Goal: Task Accomplishment & Management: Manage account settings

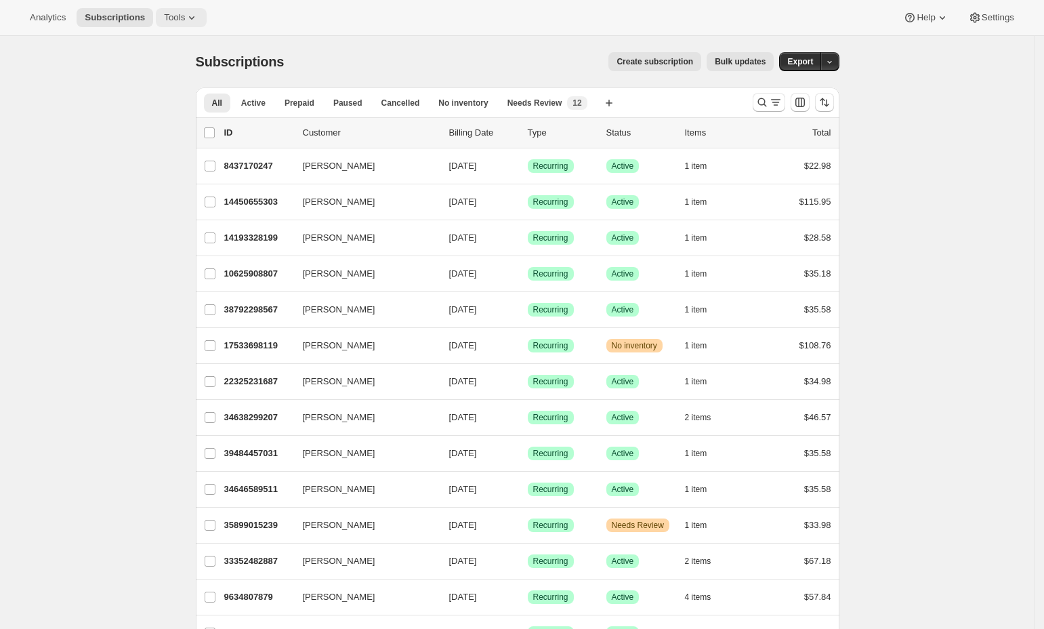
click at [173, 16] on span "Tools" at bounding box center [174, 17] width 21 height 11
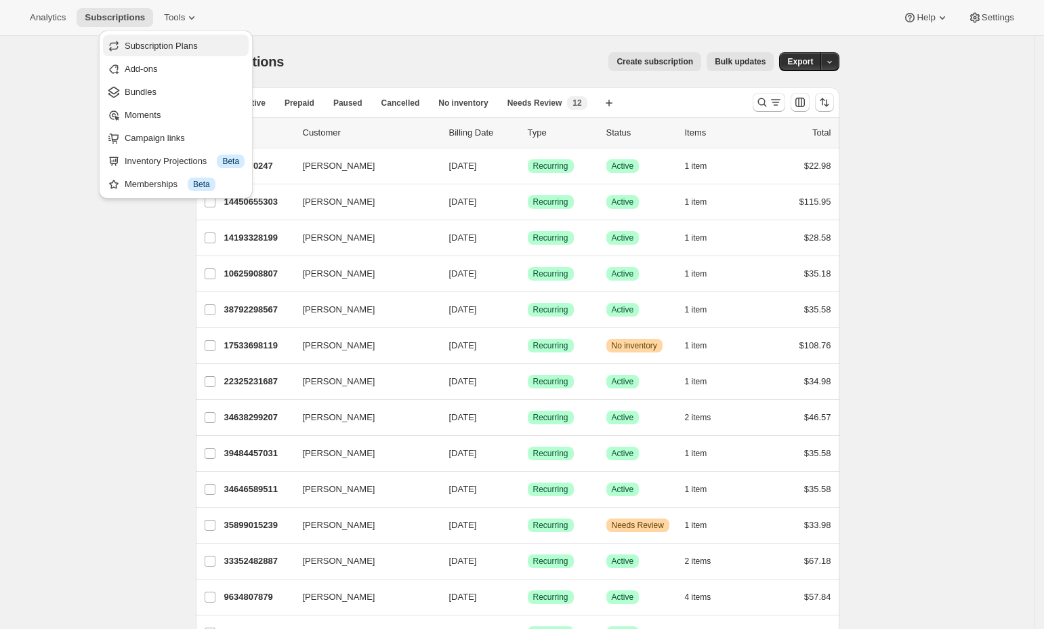
click at [167, 47] on span "Subscription Plans" at bounding box center [161, 46] width 73 height 10
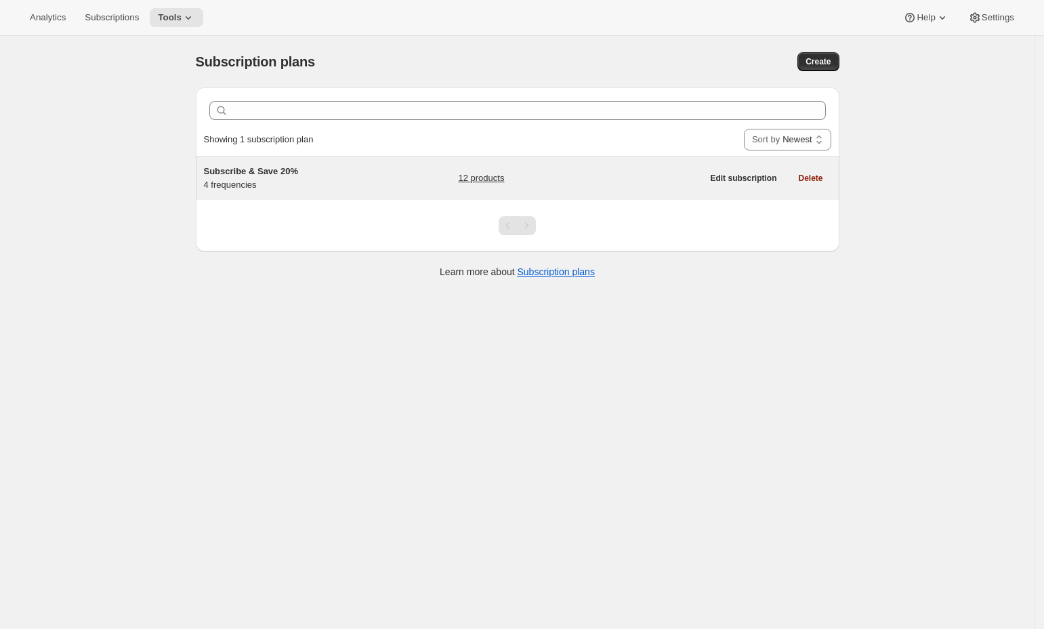
click at [287, 183] on div "Subscribe & Save 20% 4 frequencies" at bounding box center [288, 178] width 169 height 27
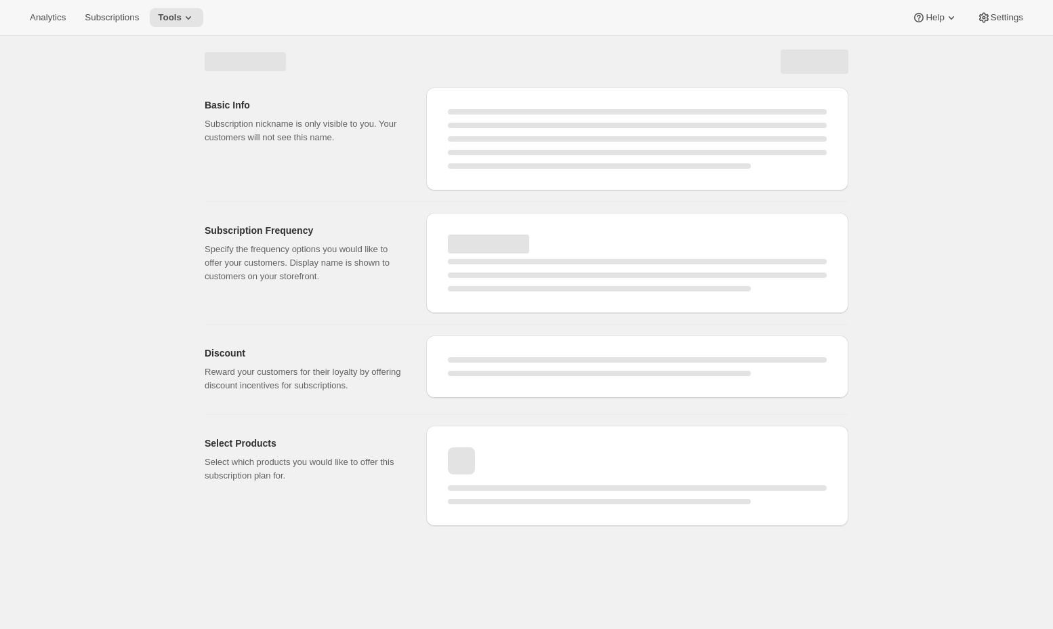
select select "WEEK"
select select "MONTH"
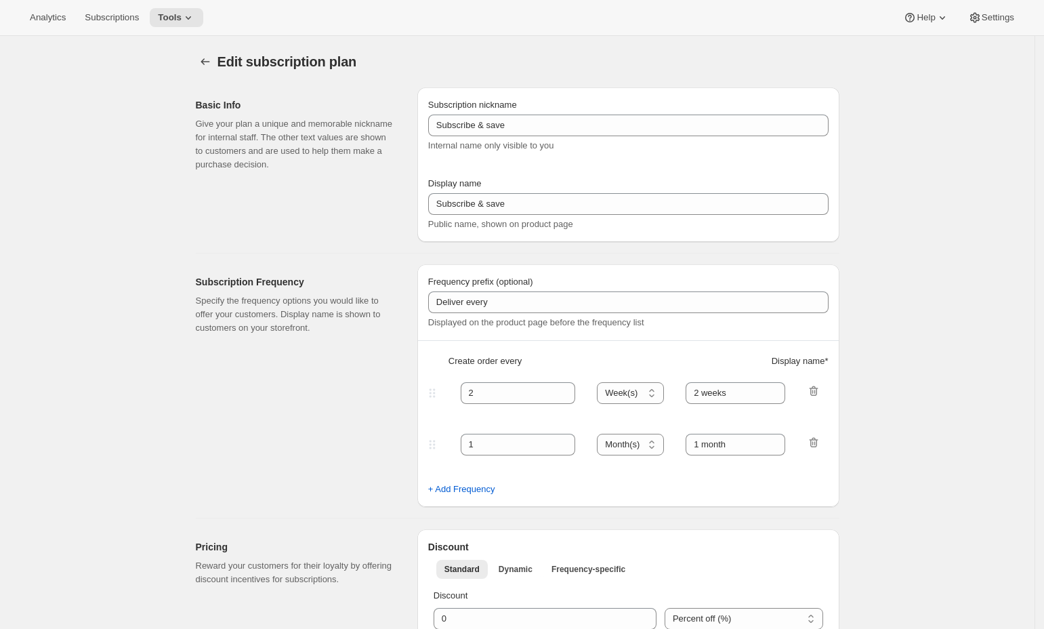
type input "Subscribe & Save 20%"
type input "2 Weeks"
type input "4"
select select "WEEK"
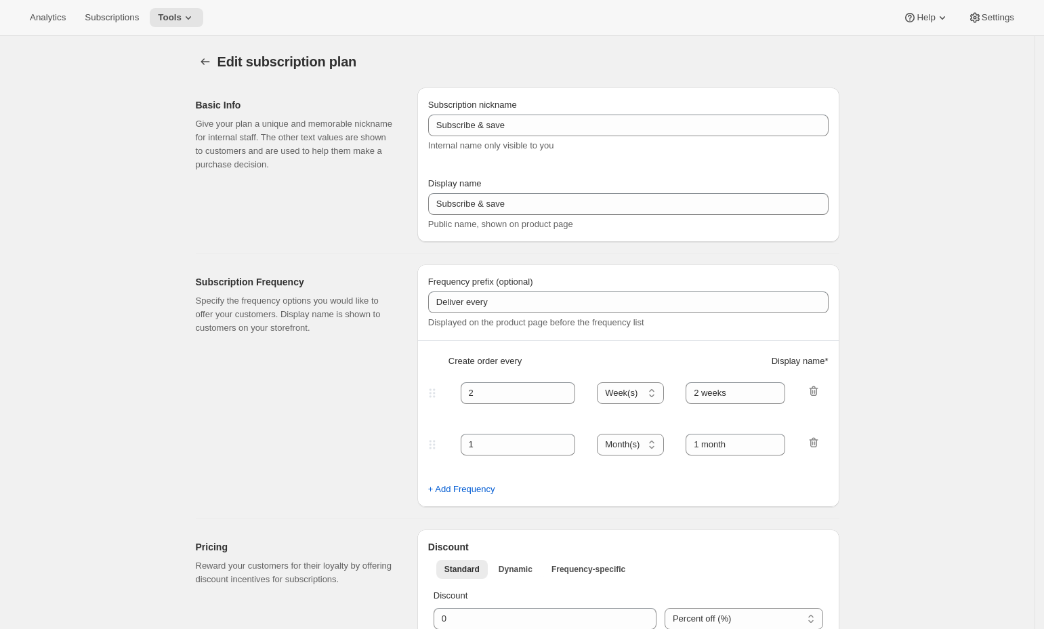
type input "4 Weeks"
type input "20"
type input "Swap flavors, pause, or cancel anytime!"
checkbox input "true"
select select "WEEK"
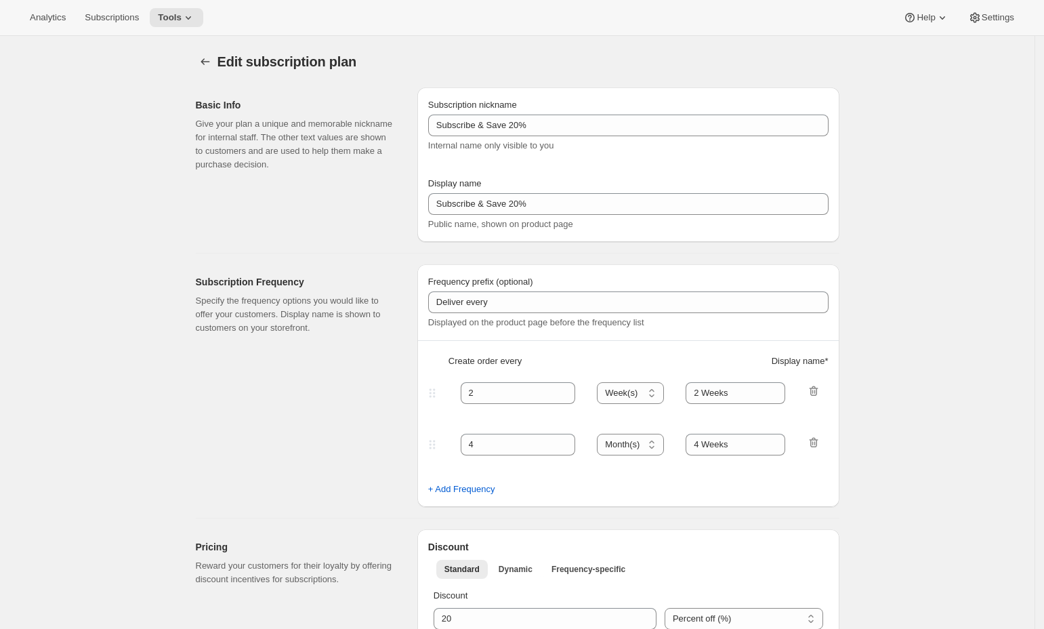
select select "WEEK"
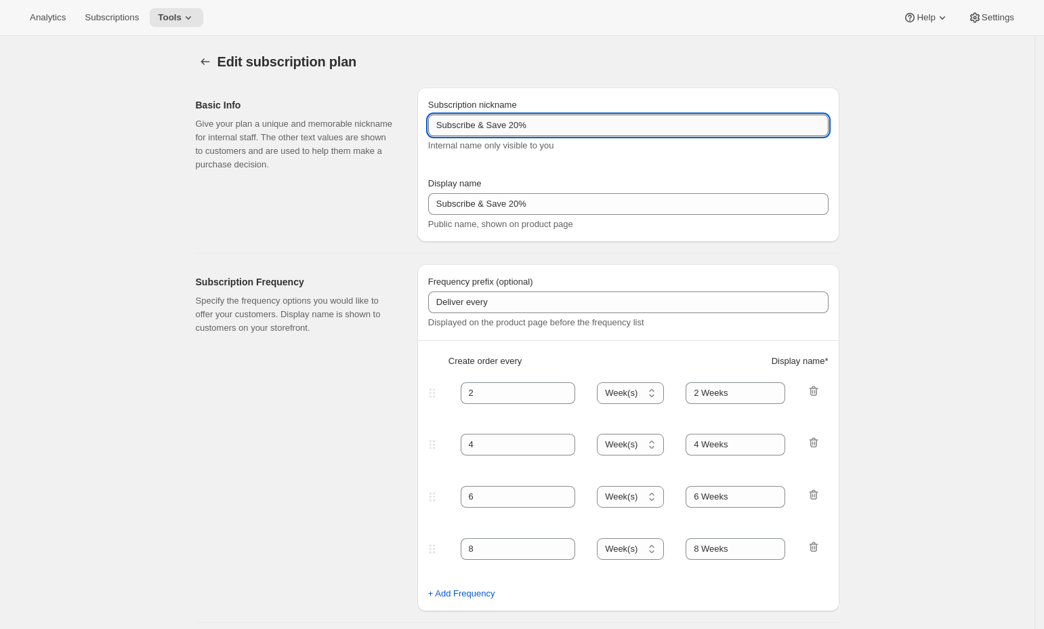
click at [518, 127] on input "Subscribe & Save 20%" at bounding box center [628, 125] width 400 height 22
type input "Subscribe & Save 15%"
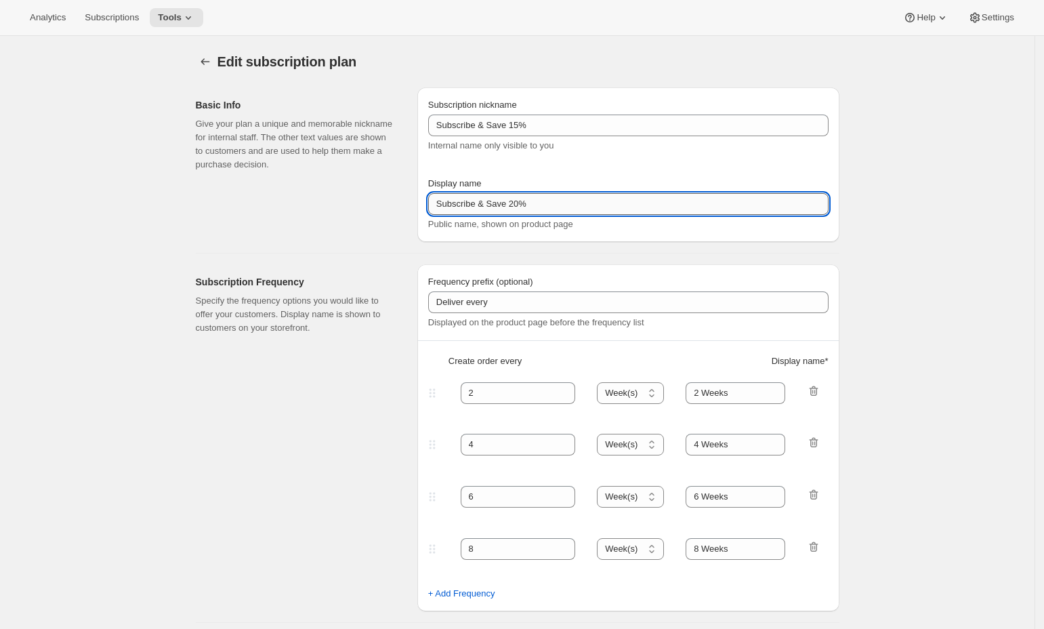
click at [519, 205] on input "Subscribe & Save 20%" at bounding box center [628, 204] width 400 height 22
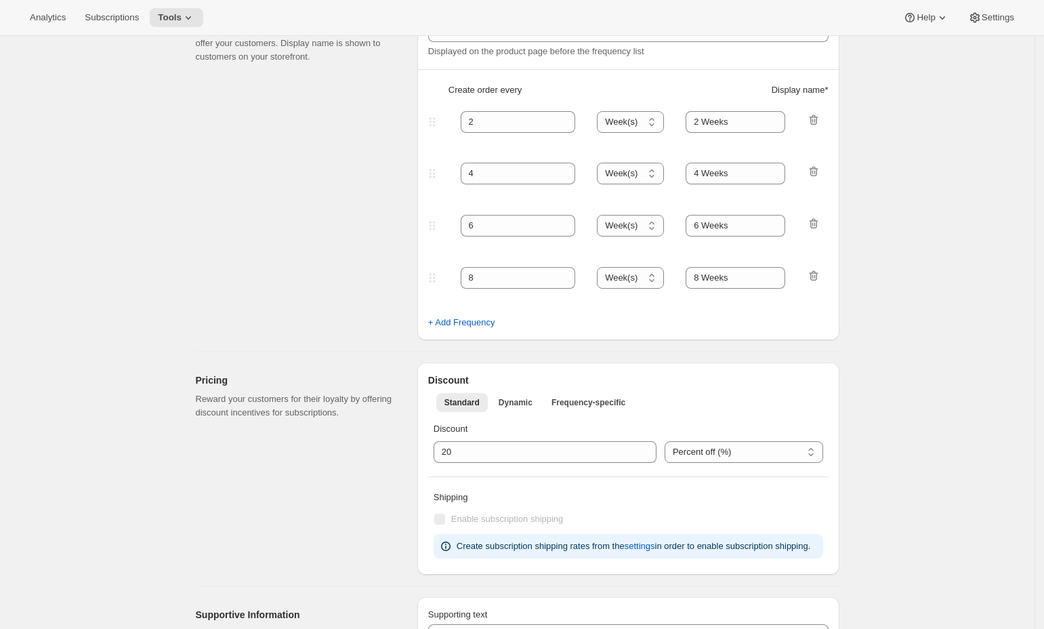
scroll to position [451, 0]
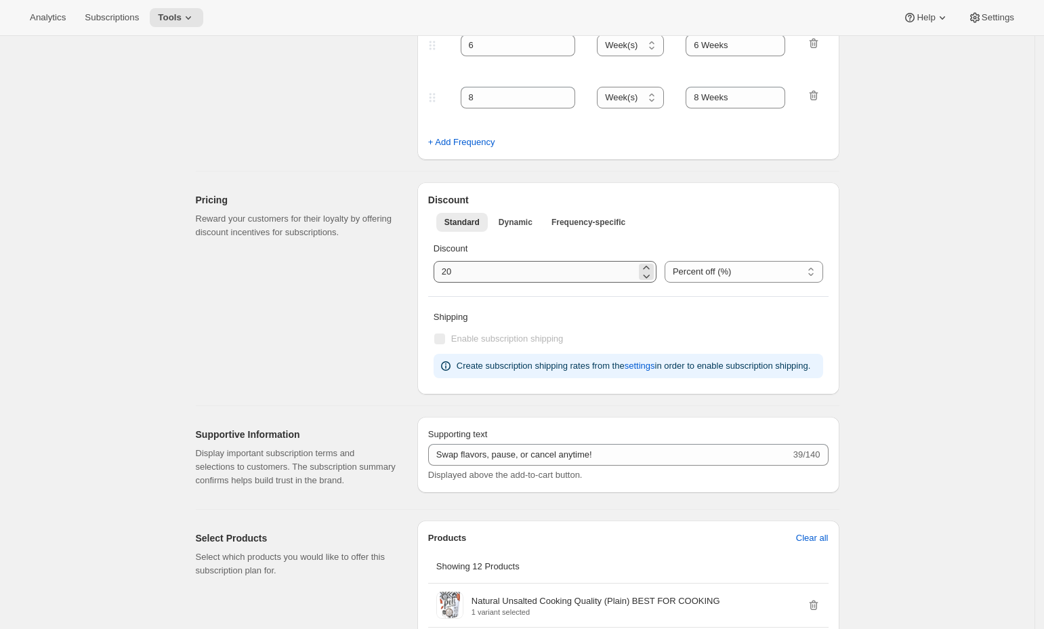
type input "Subscribe & Save 15%"
click at [489, 278] on input "integer" at bounding box center [535, 272] width 203 height 22
type input "2"
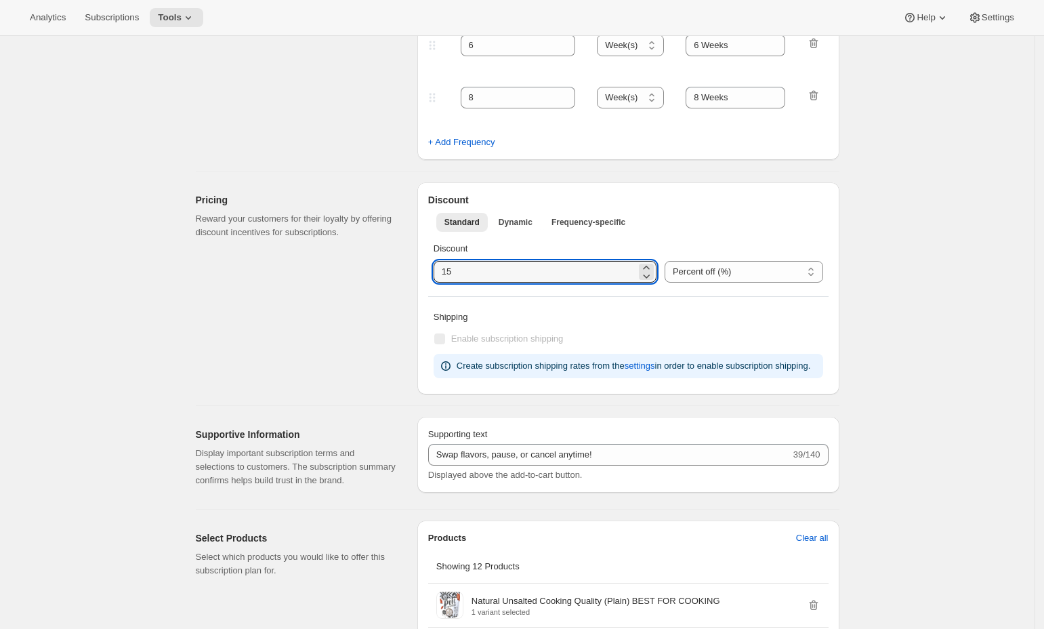
type input "15"
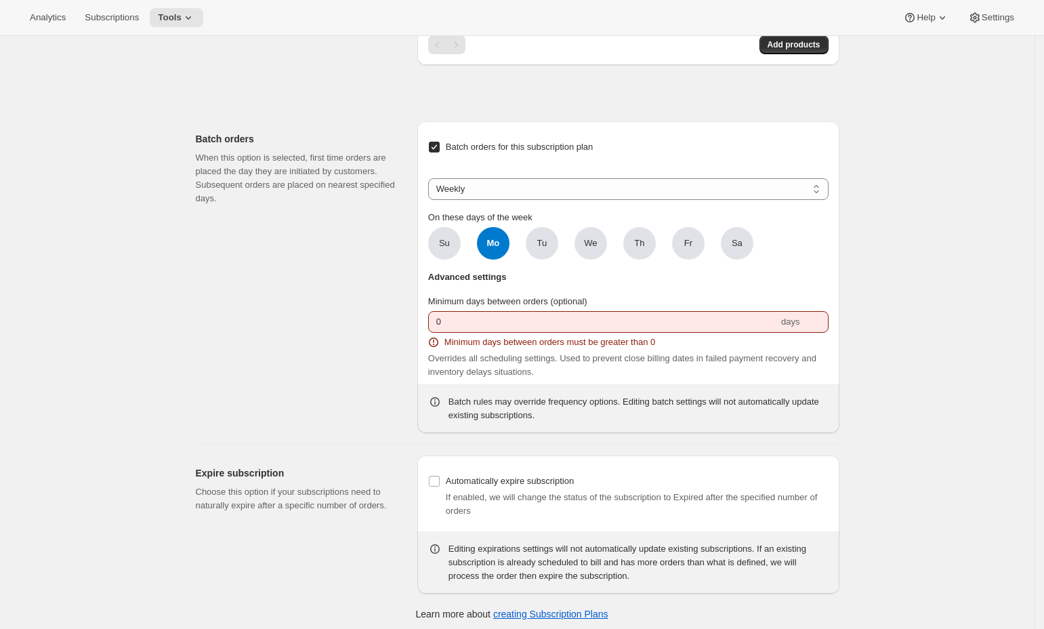
scroll to position [1510, 0]
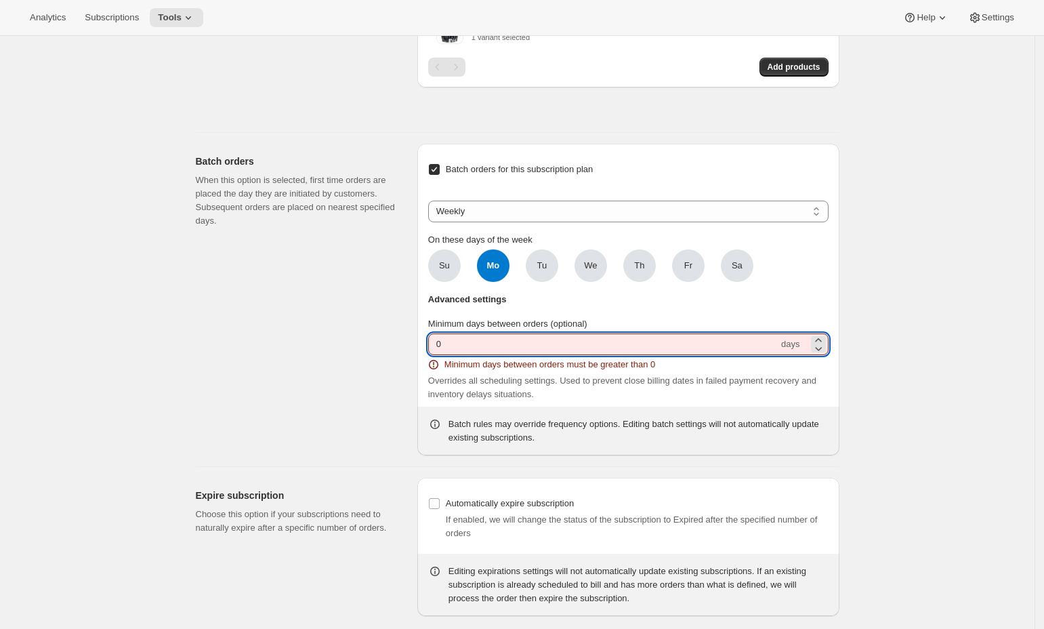
click at [611, 343] on input "0" at bounding box center [603, 344] width 350 height 22
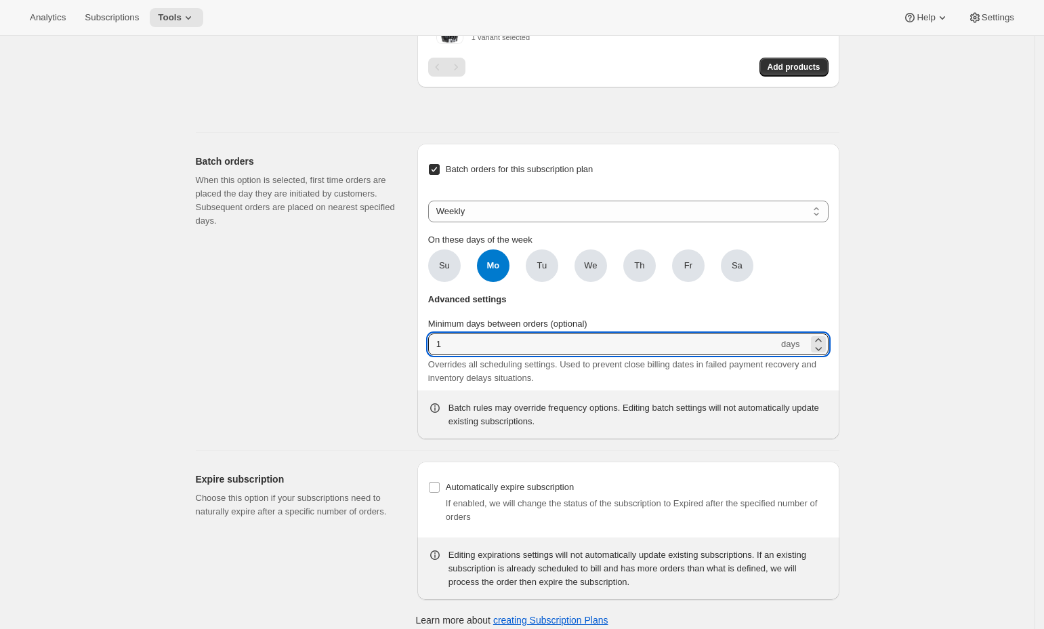
type input "1"
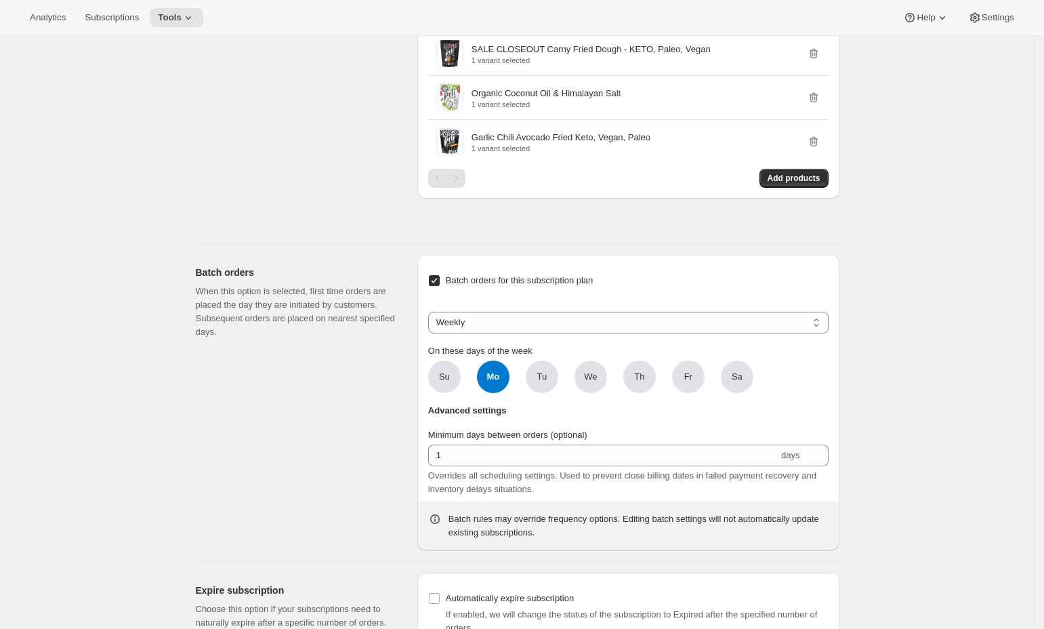
scroll to position [1420, 0]
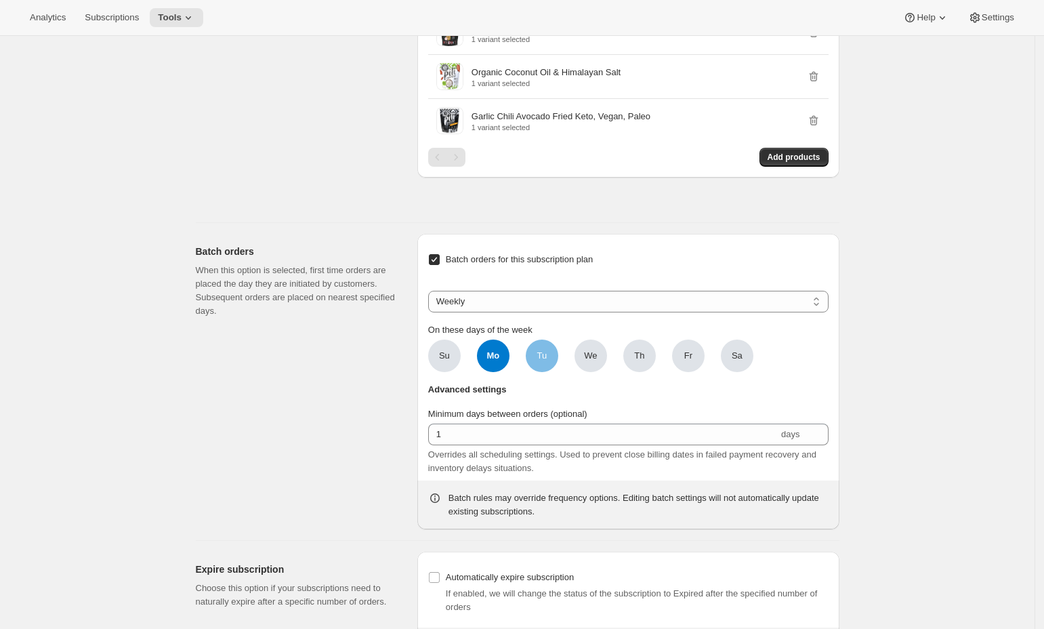
click at [550, 352] on span "Tu" at bounding box center [542, 355] width 33 height 33
click at [0, 0] on input "Tu" at bounding box center [0, 0] width 0 height 0
click at [583, 364] on span "We" at bounding box center [590, 355] width 33 height 33
click at [0, 0] on input "We" at bounding box center [0, 0] width 0 height 0
click at [507, 370] on span "Mo" at bounding box center [493, 355] width 33 height 33
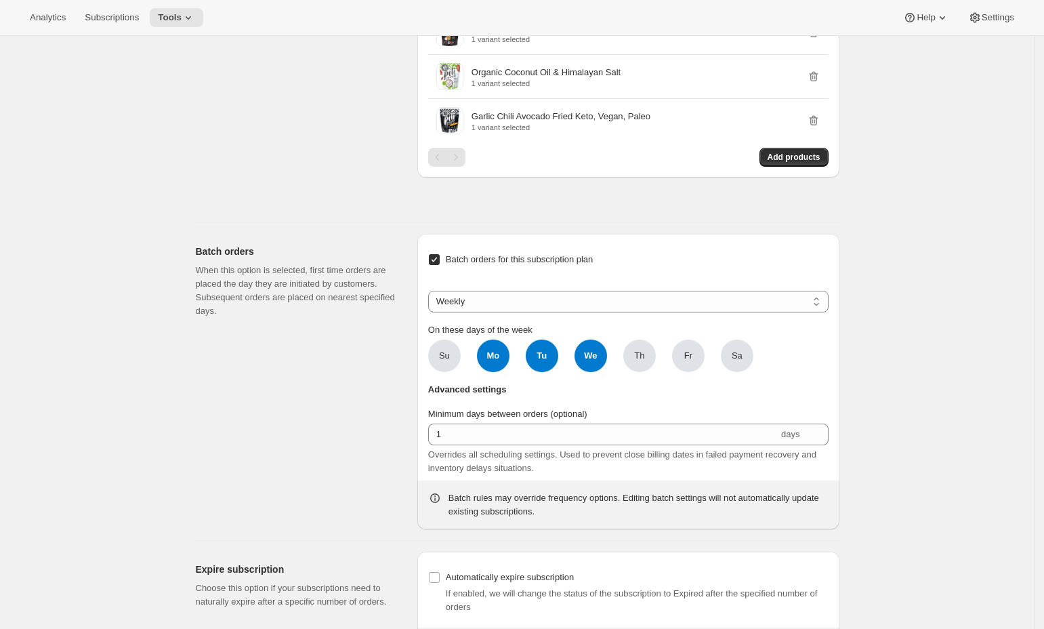
click input "Mo" at bounding box center [0, 0] width 0 height 0
click at [543, 369] on span "Tu" at bounding box center [542, 355] width 33 height 33
click input "Tu" at bounding box center [0, 0] width 0 height 0
click at [553, 358] on span "Tu" at bounding box center [542, 355] width 33 height 33
click at [0, 0] on input "Tu" at bounding box center [0, 0] width 0 height 0
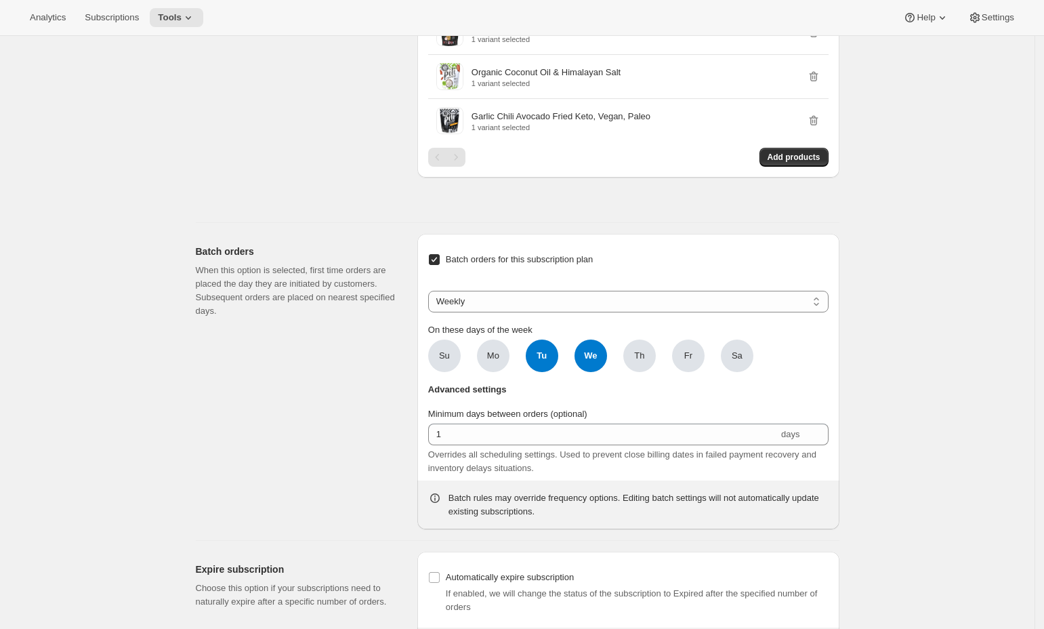
click at [595, 369] on span "We" at bounding box center [590, 355] width 33 height 33
click input "We" at bounding box center [0, 0] width 0 height 0
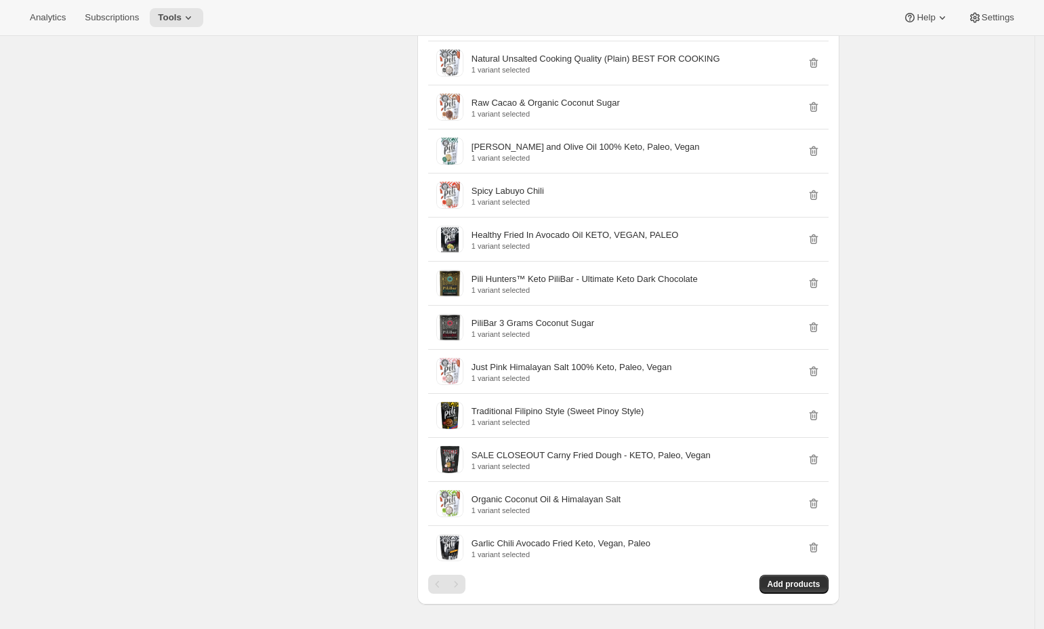
scroll to position [1445, 0]
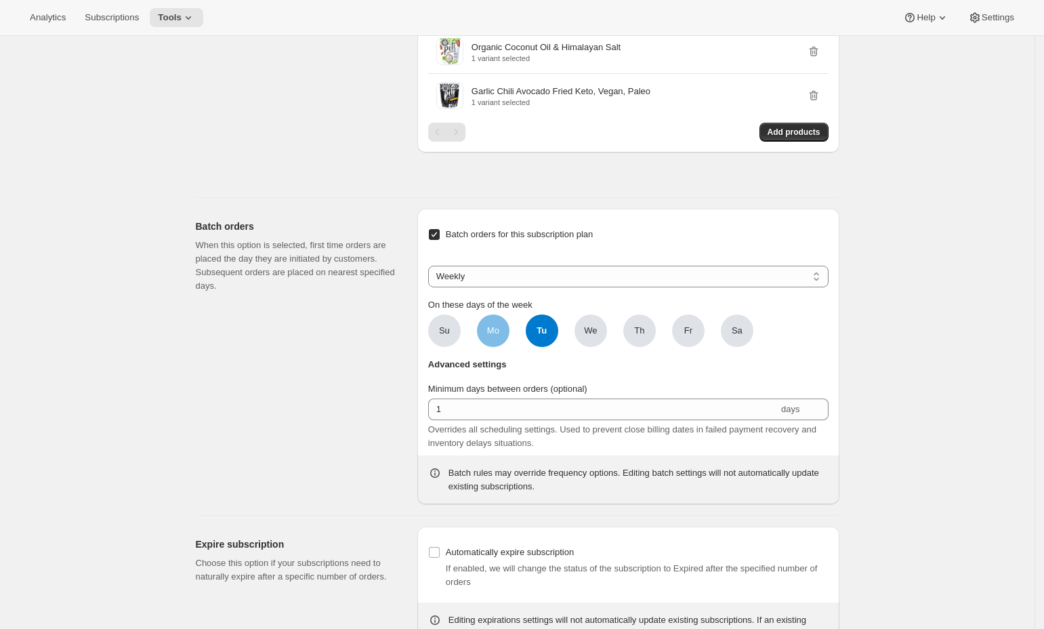
click at [499, 337] on span "Mo" at bounding box center [493, 331] width 12 height 14
click at [0, 0] on input "Mo" at bounding box center [0, 0] width 0 height 0
click at [551, 335] on span "Tu" at bounding box center [542, 330] width 33 height 33
click input "Tu" at bounding box center [0, 0] width 0 height 0
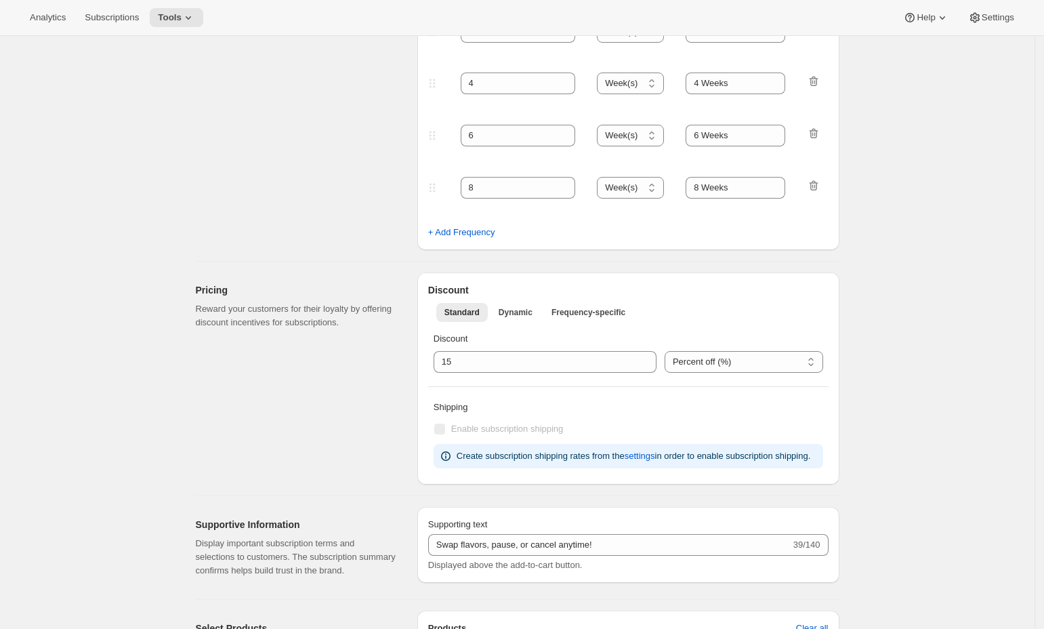
scroll to position [0, 0]
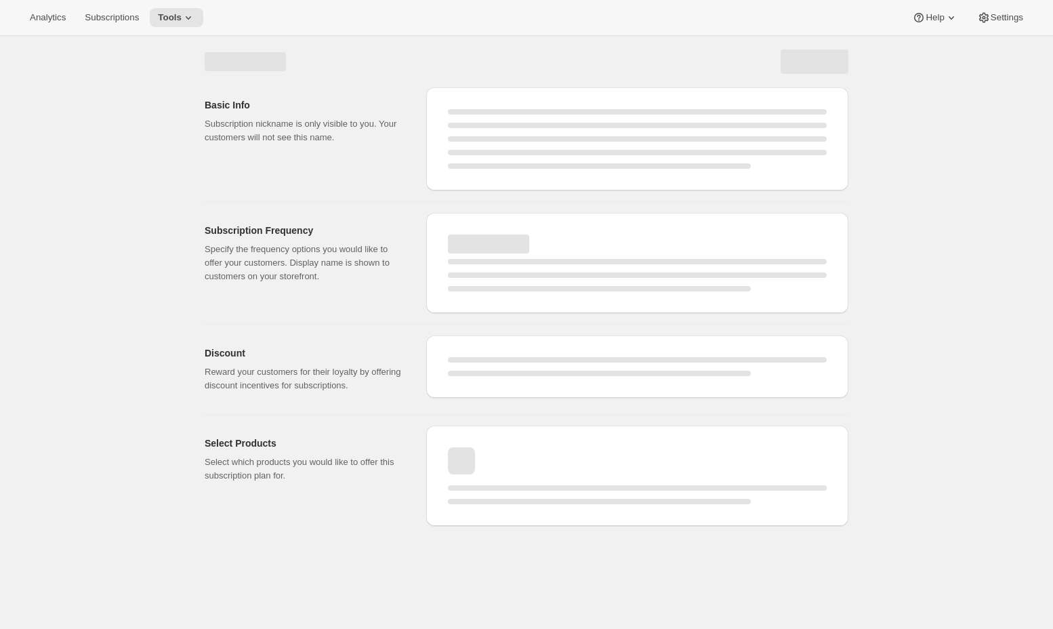
select select "WEEK"
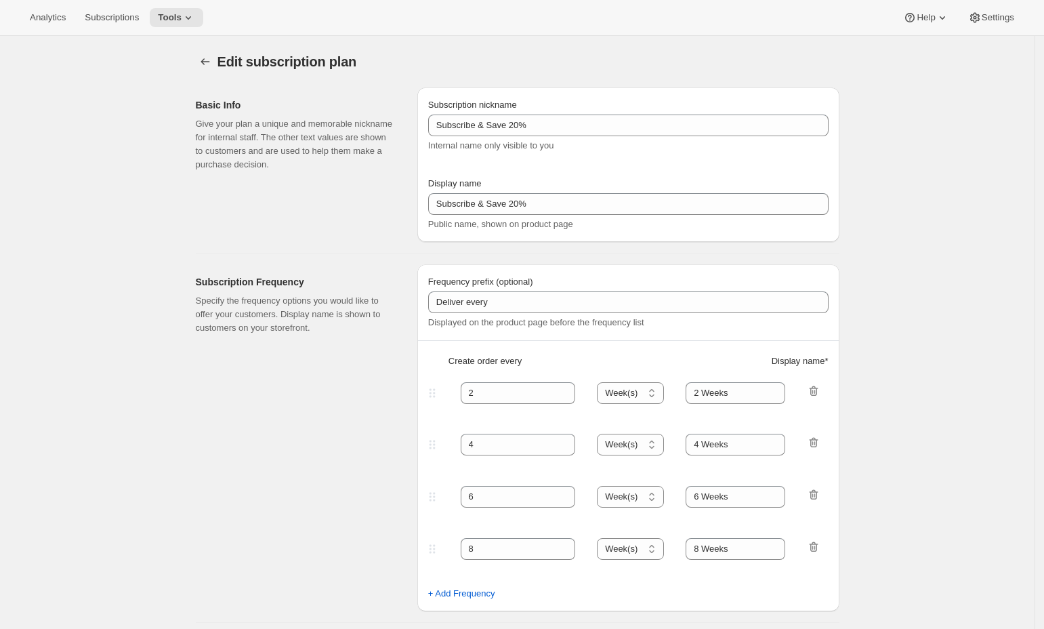
type input "Subscribe & Save 15%"
type input "15"
type input "1"
